Goal: Task Accomplishment & Management: Use online tool/utility

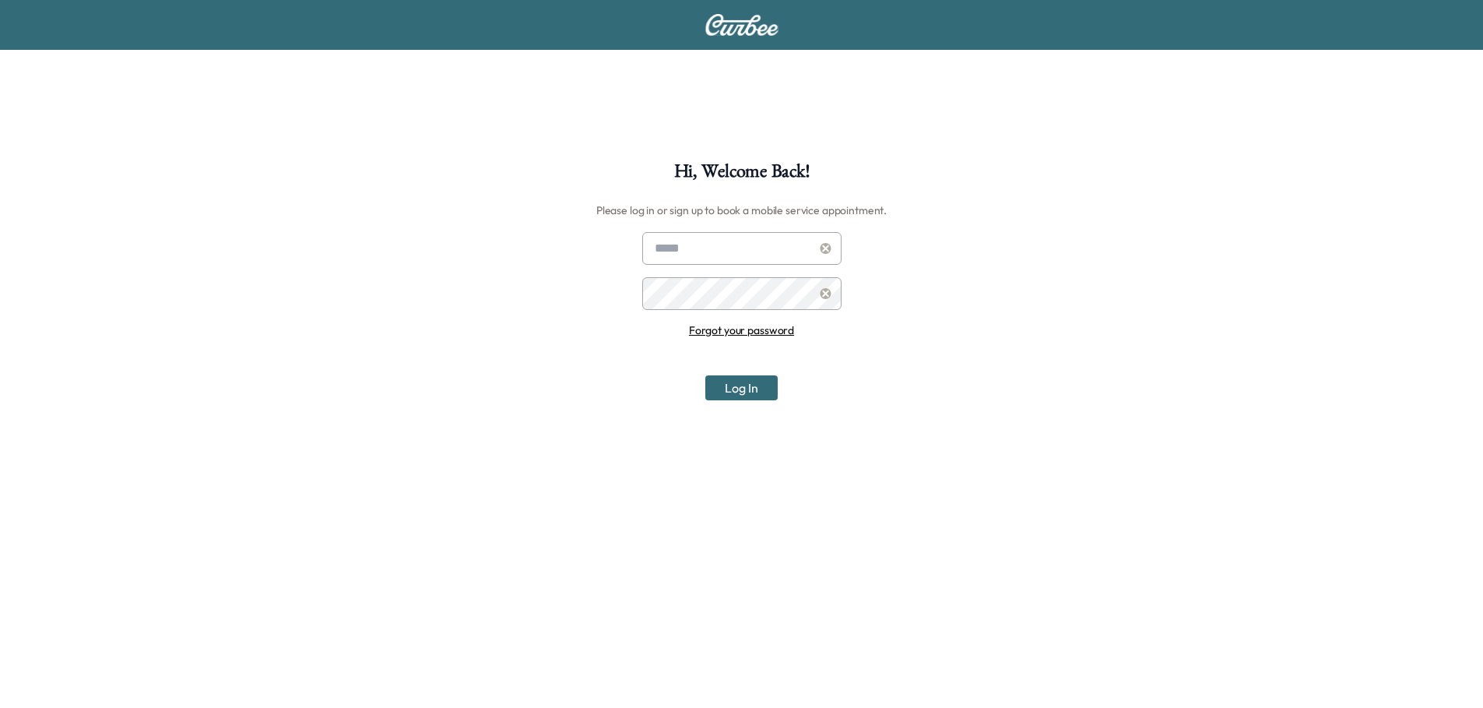
type input "**********"
click at [754, 389] on button "Log In" at bounding box center [741, 387] width 72 height 25
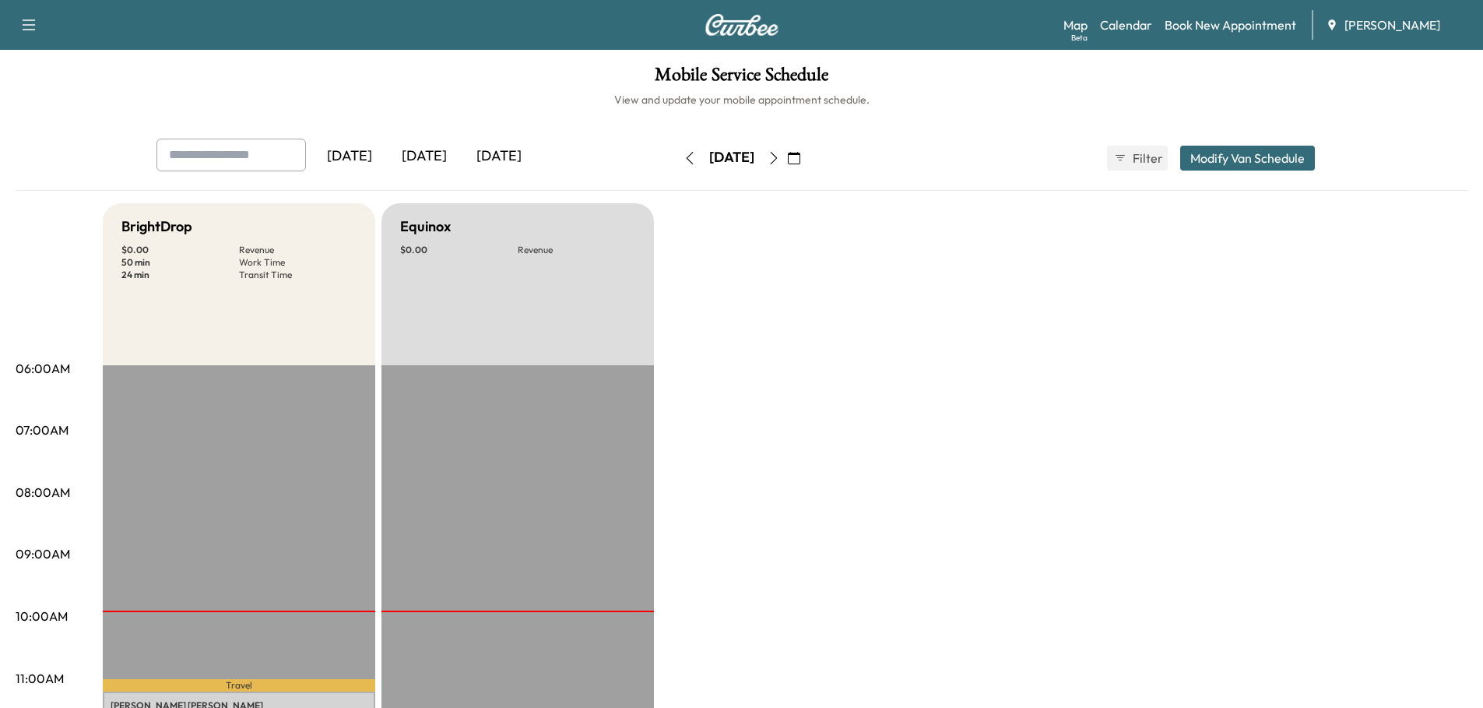
click at [436, 153] on div "[DATE]" at bounding box center [424, 157] width 75 height 36
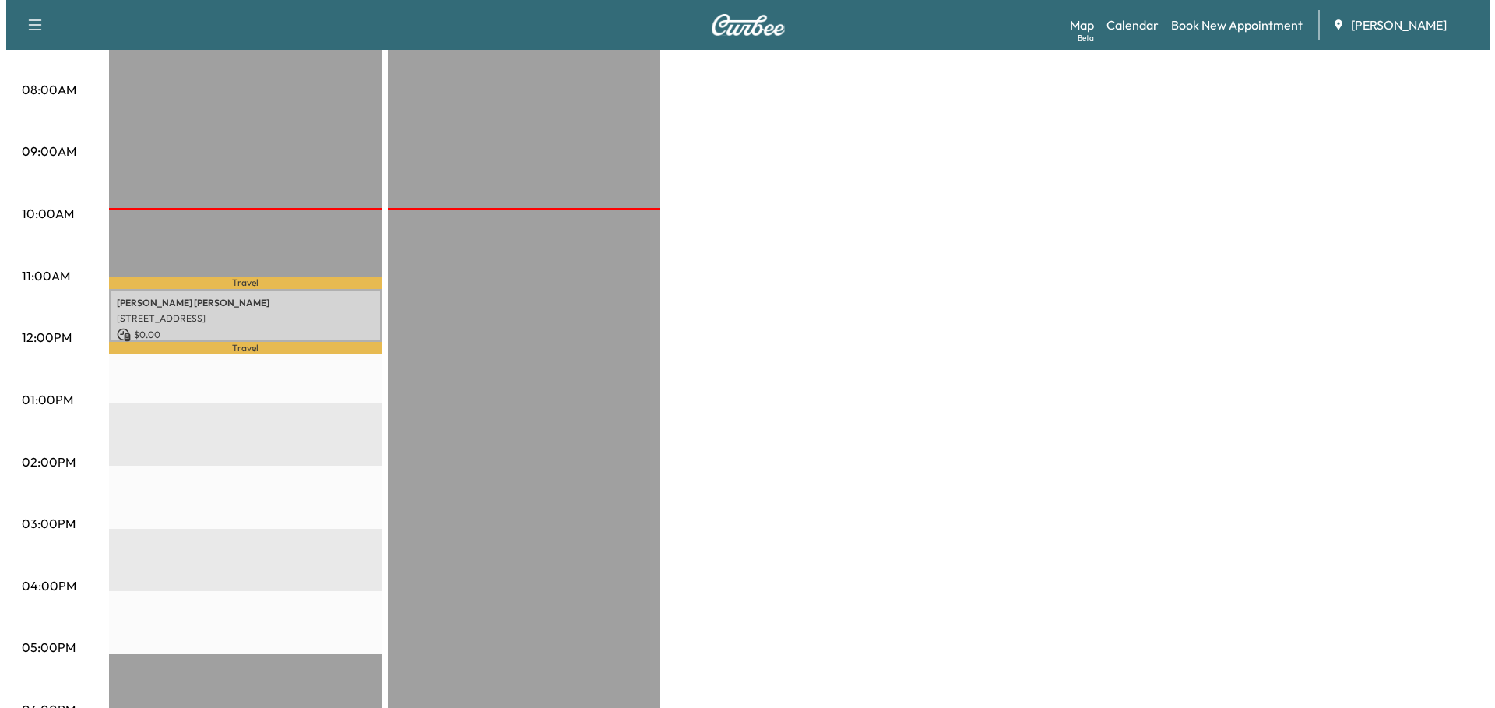
scroll to position [467, 0]
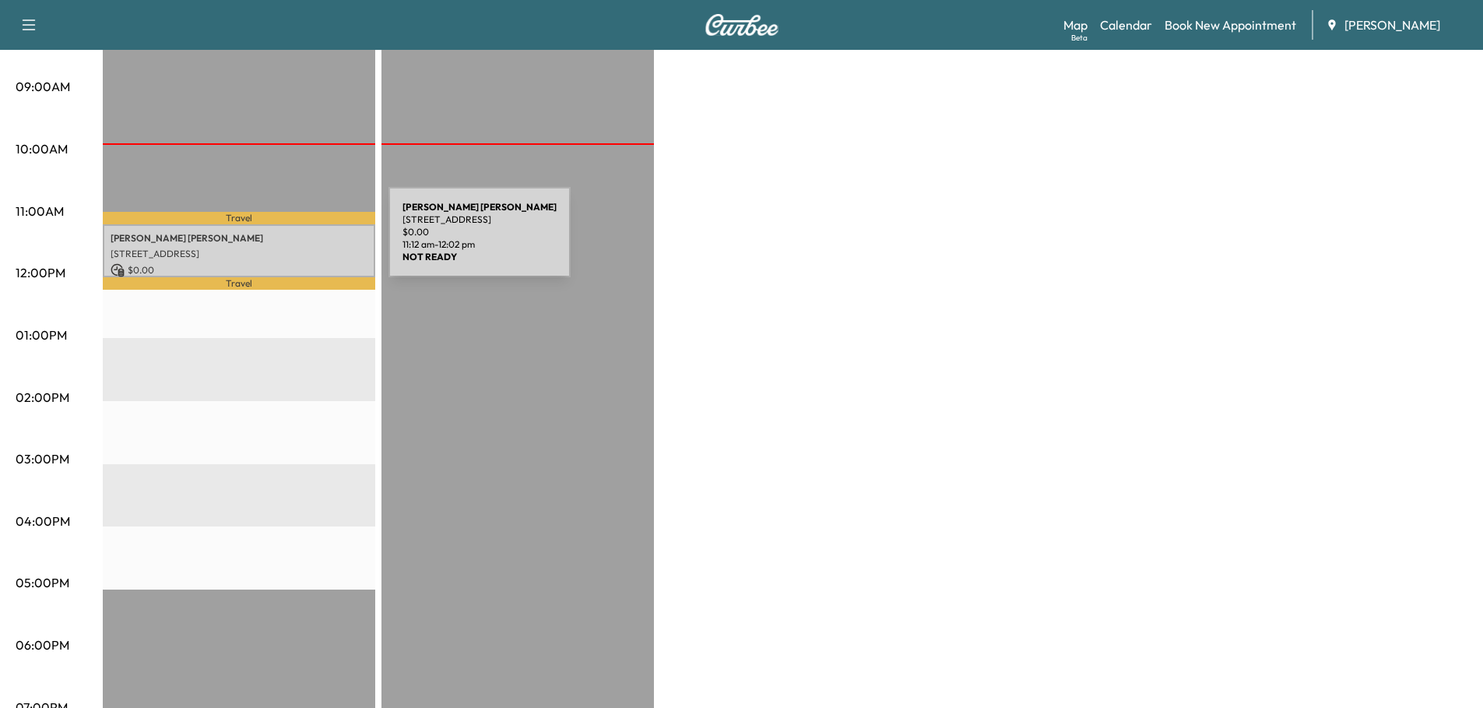
click at [272, 241] on div "[PERSON_NAME] [STREET_ADDRESS] $ 0.00 11:12 am - 12:02 pm" at bounding box center [239, 250] width 272 height 52
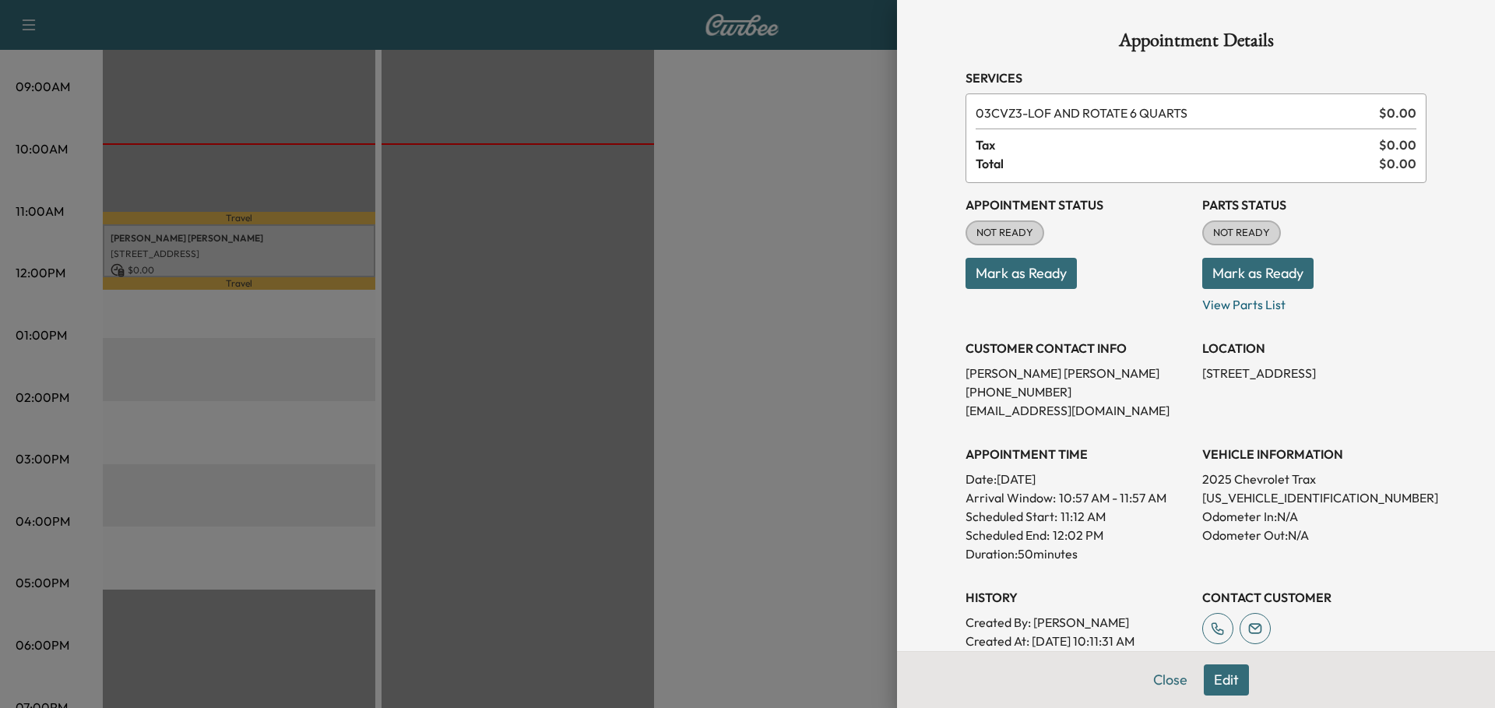
click at [1027, 280] on button "Mark as Ready" at bounding box center [1020, 273] width 111 height 31
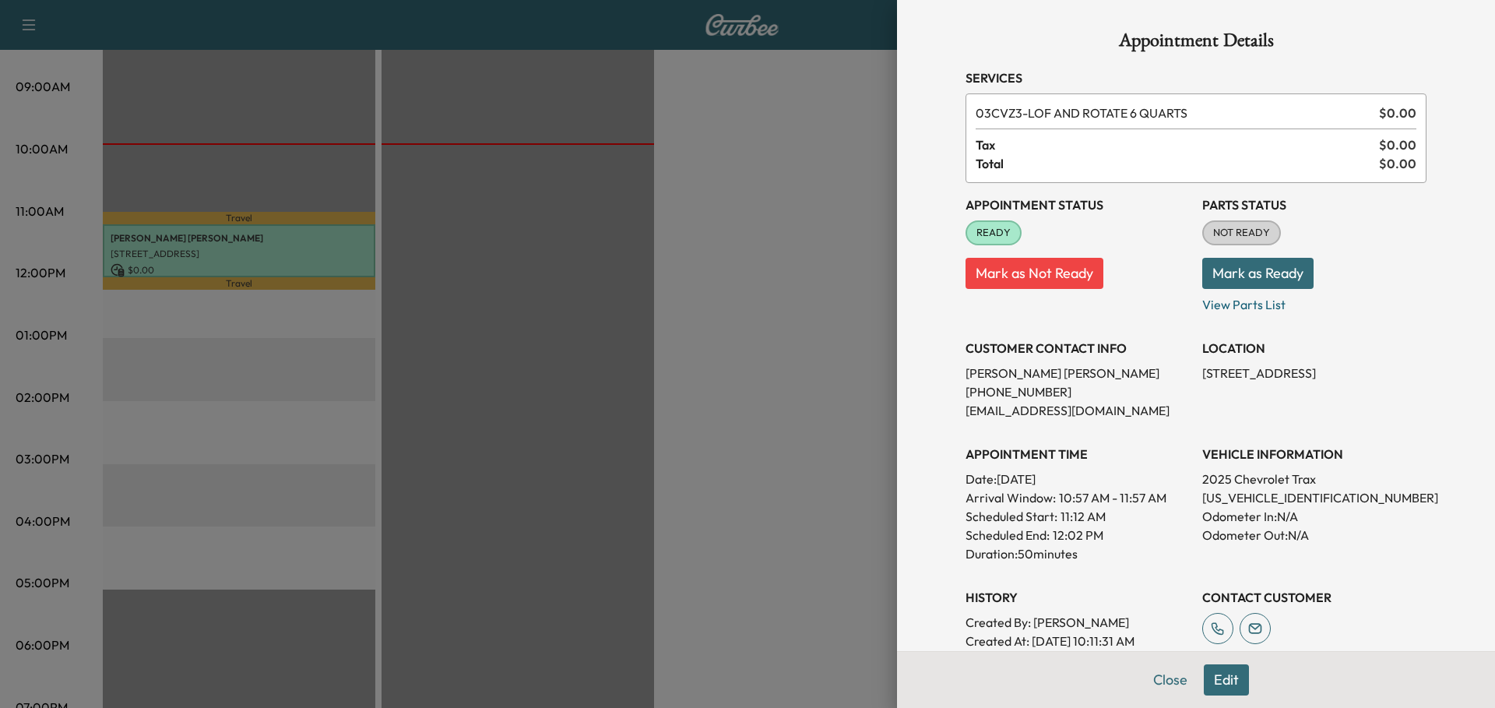
click at [1247, 269] on button "Mark as Ready" at bounding box center [1257, 273] width 111 height 31
click at [438, 369] on div at bounding box center [747, 354] width 1495 height 708
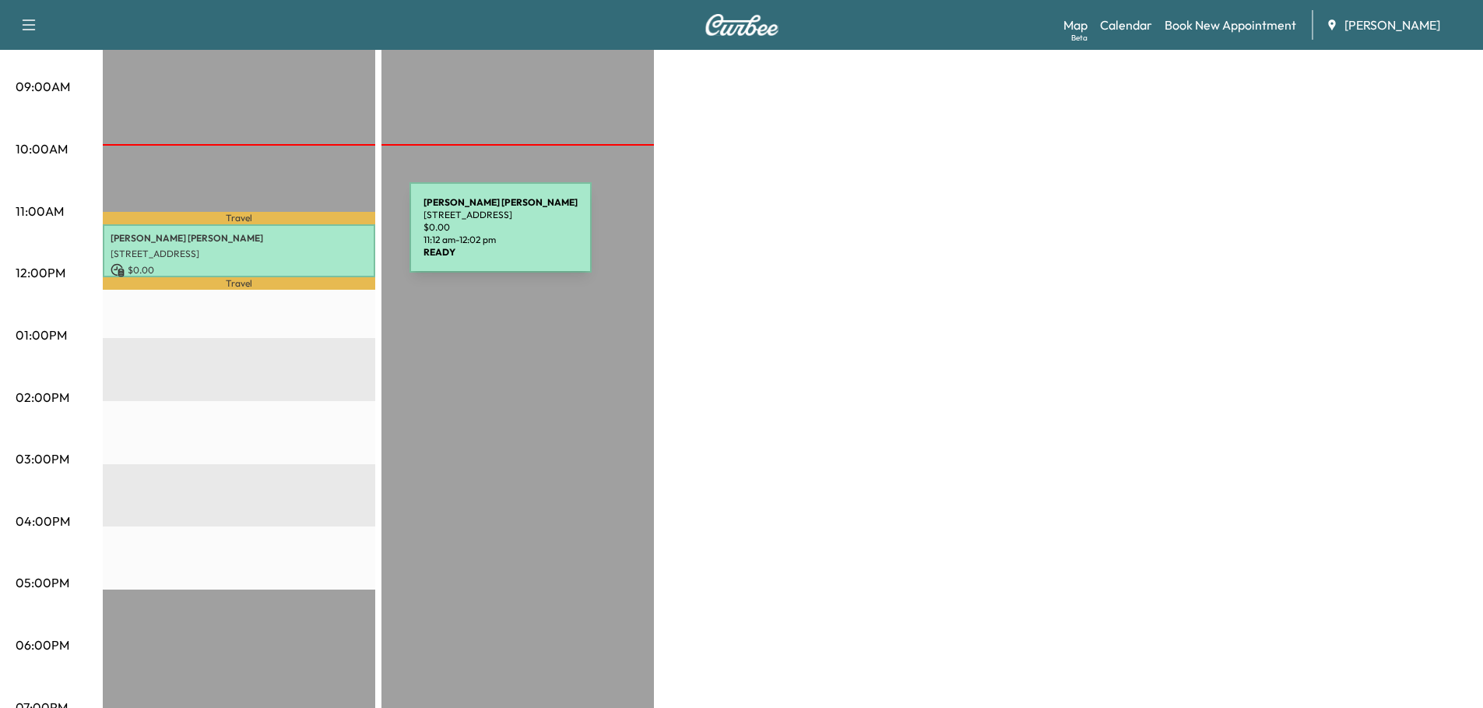
click at [293, 238] on p "[PERSON_NAME]" at bounding box center [239, 238] width 257 height 12
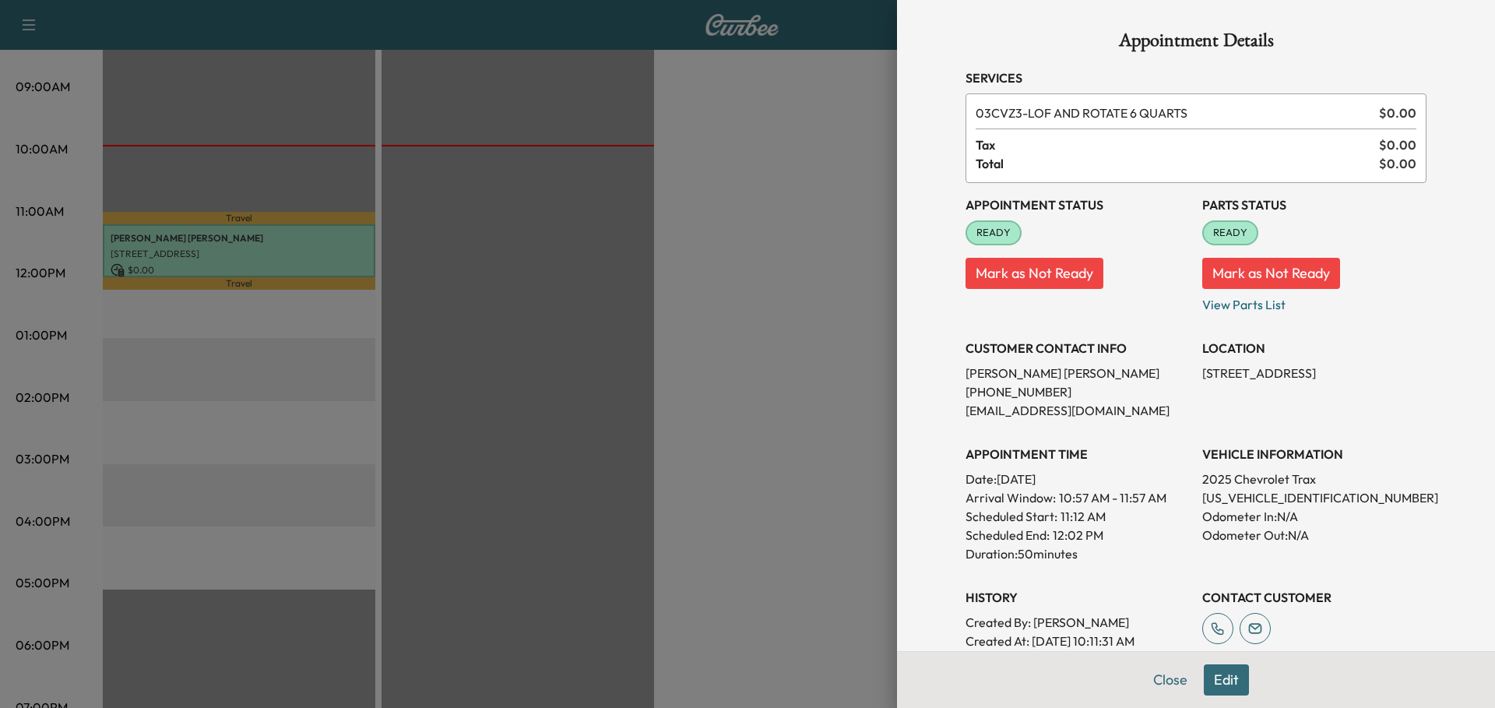
click at [1281, 501] on p "[US_VEHICLE_IDENTIFICATION_NUMBER]" at bounding box center [1314, 497] width 224 height 19
copy p "[US_VEHICLE_IDENTIFICATION_NUMBER]"
